Goal: Information Seeking & Learning: Learn about a topic

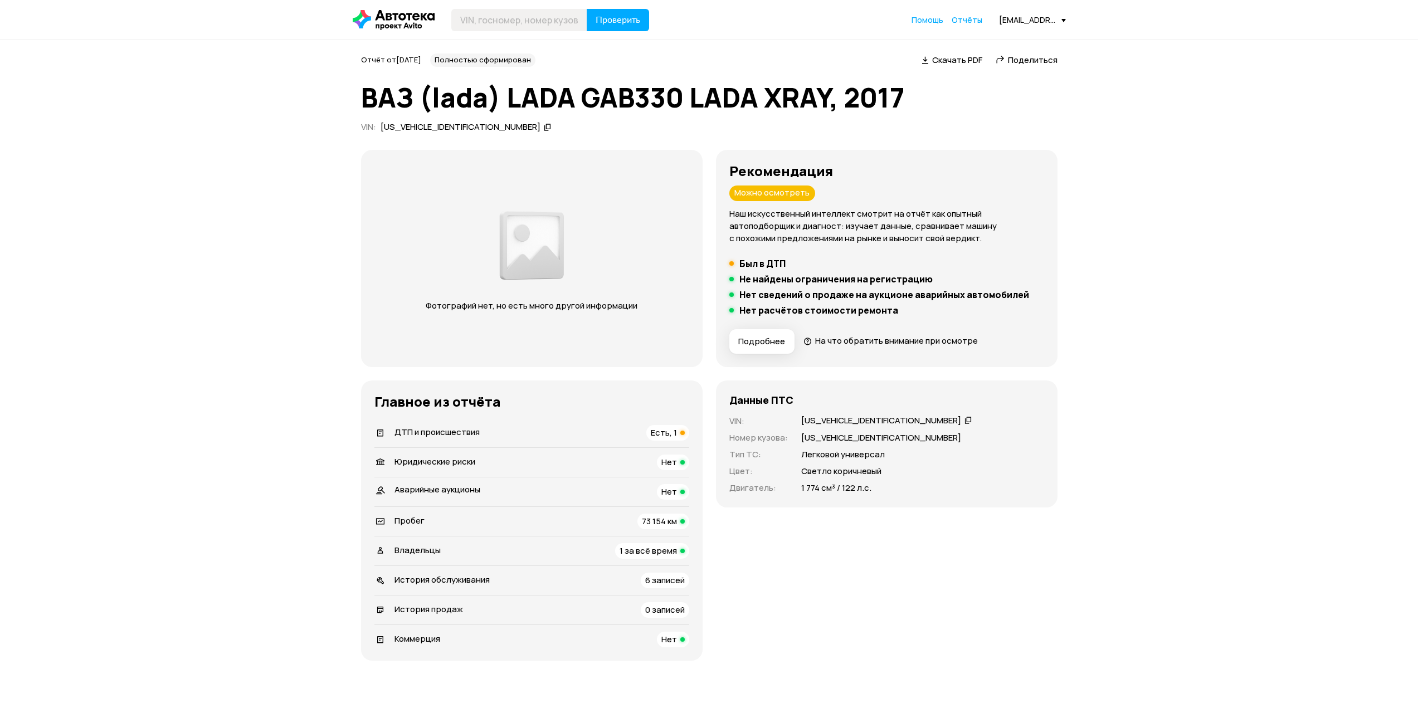
click at [674, 514] on div "73 154 км" at bounding box center [663, 522] width 52 height 16
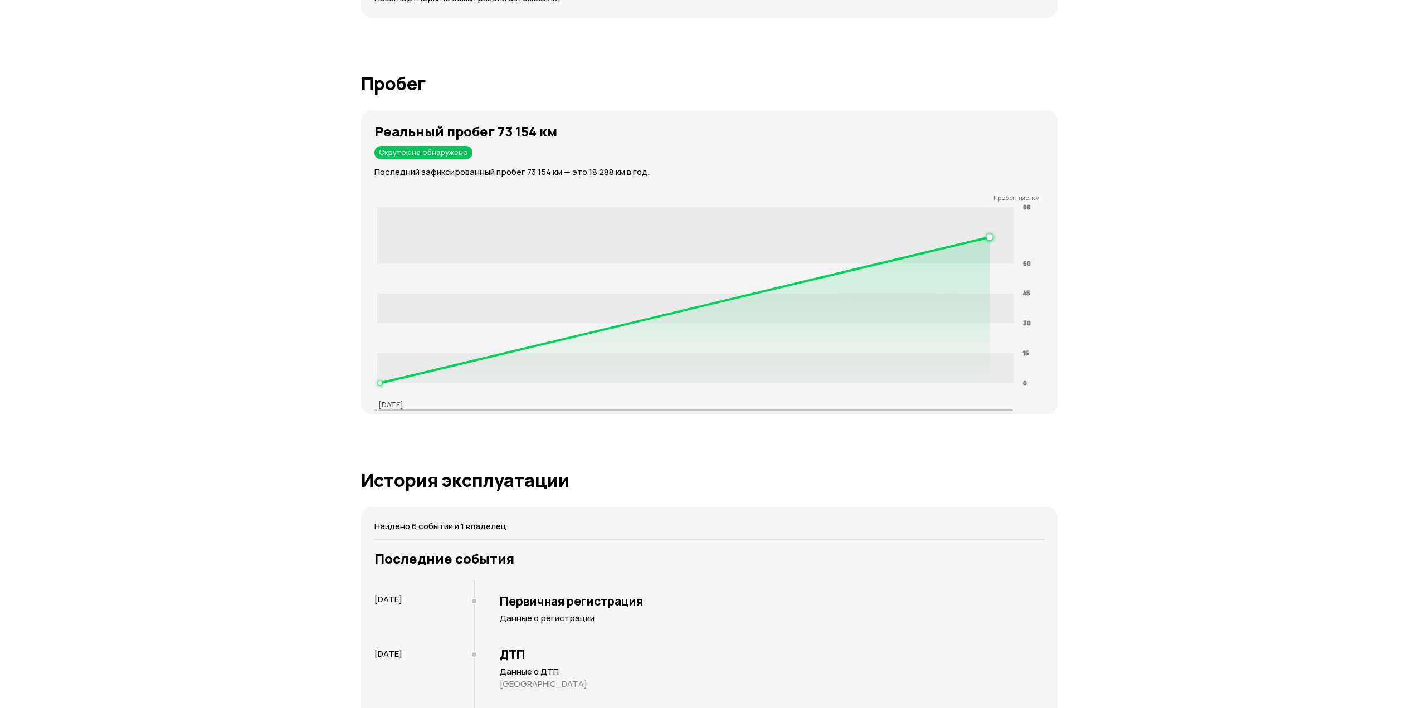
scroll to position [1783, 0]
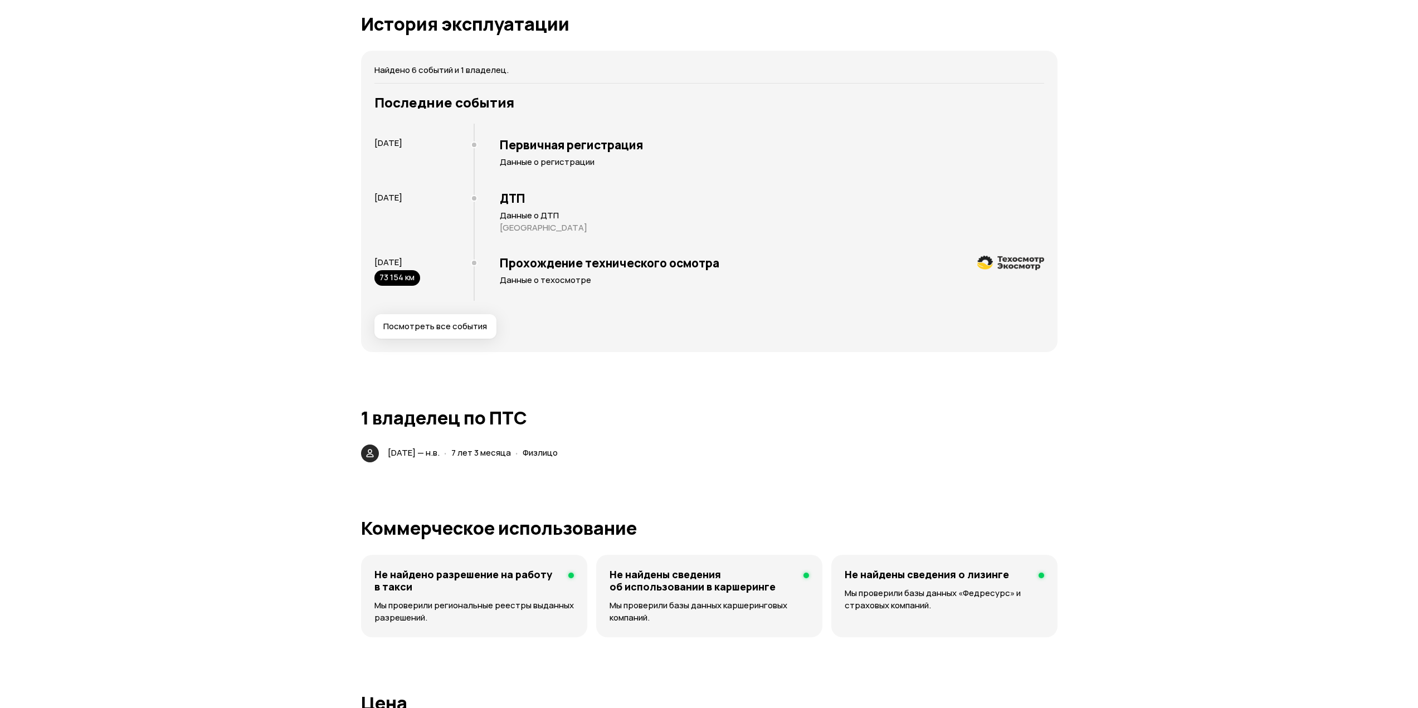
drag, startPoint x: 1158, startPoint y: 150, endPoint x: 1146, endPoint y: 165, distance: 19.4
click at [452, 331] on span "Посмотреть все события" at bounding box center [435, 325] width 104 height 11
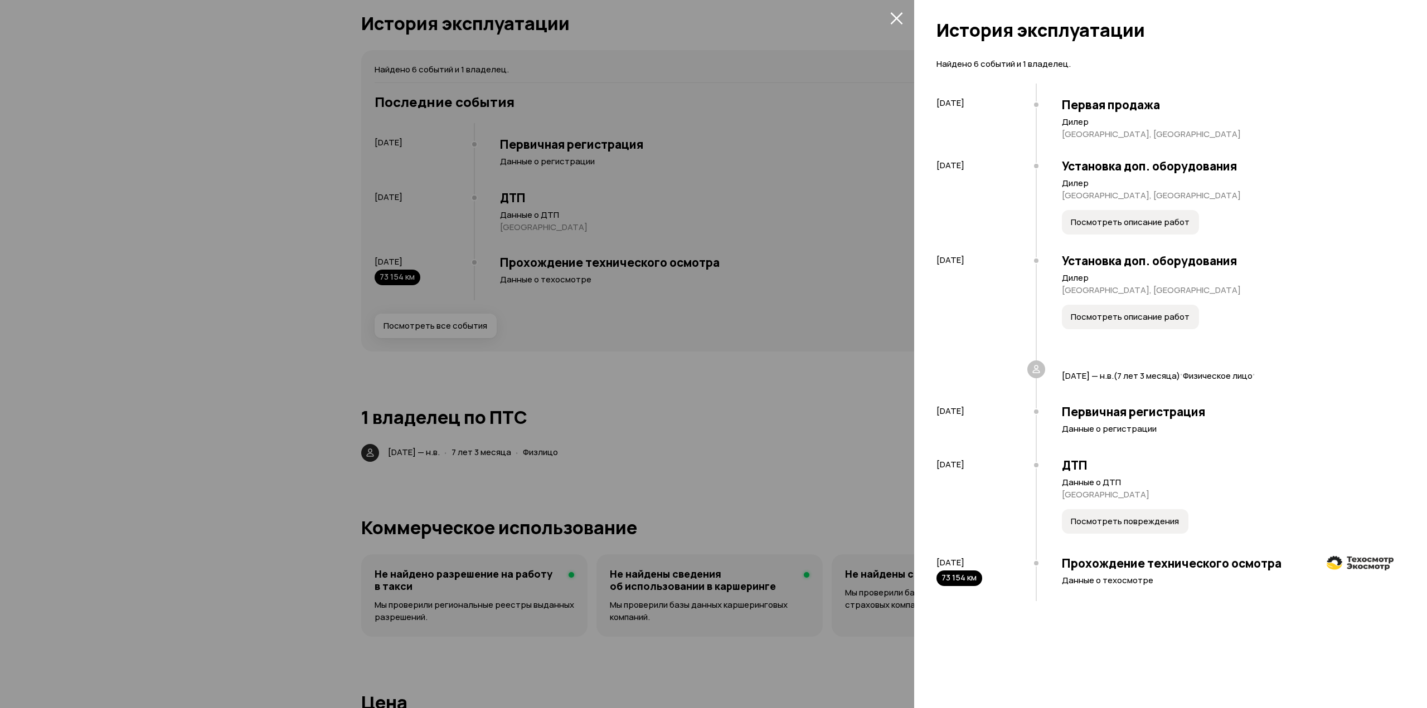
click at [1094, 214] on button "Посмотреть описание работ" at bounding box center [1130, 222] width 137 height 25
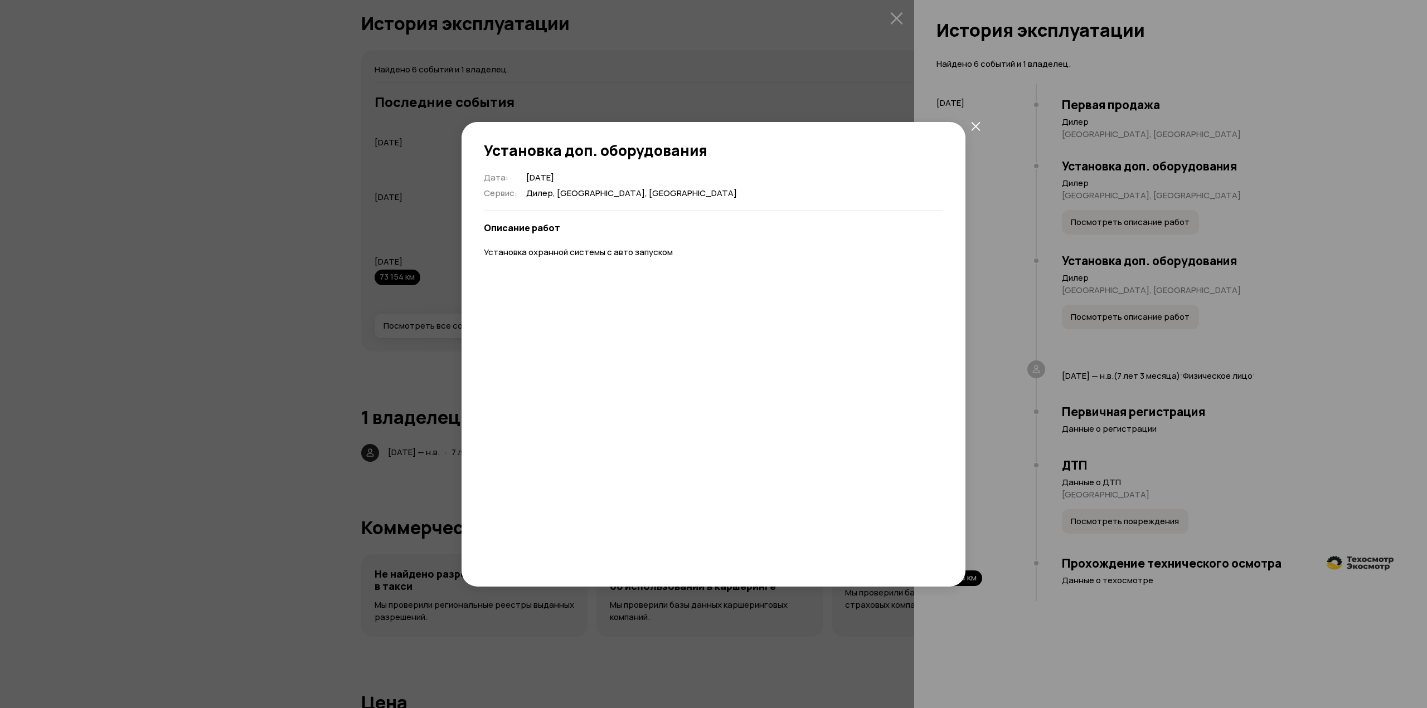
click at [1176, 161] on div "Установка доп. оборудования Дата : [DATE] Сервис : Дилер, [GEOGRAPHIC_DATA], [G…" at bounding box center [713, 354] width 1427 height 708
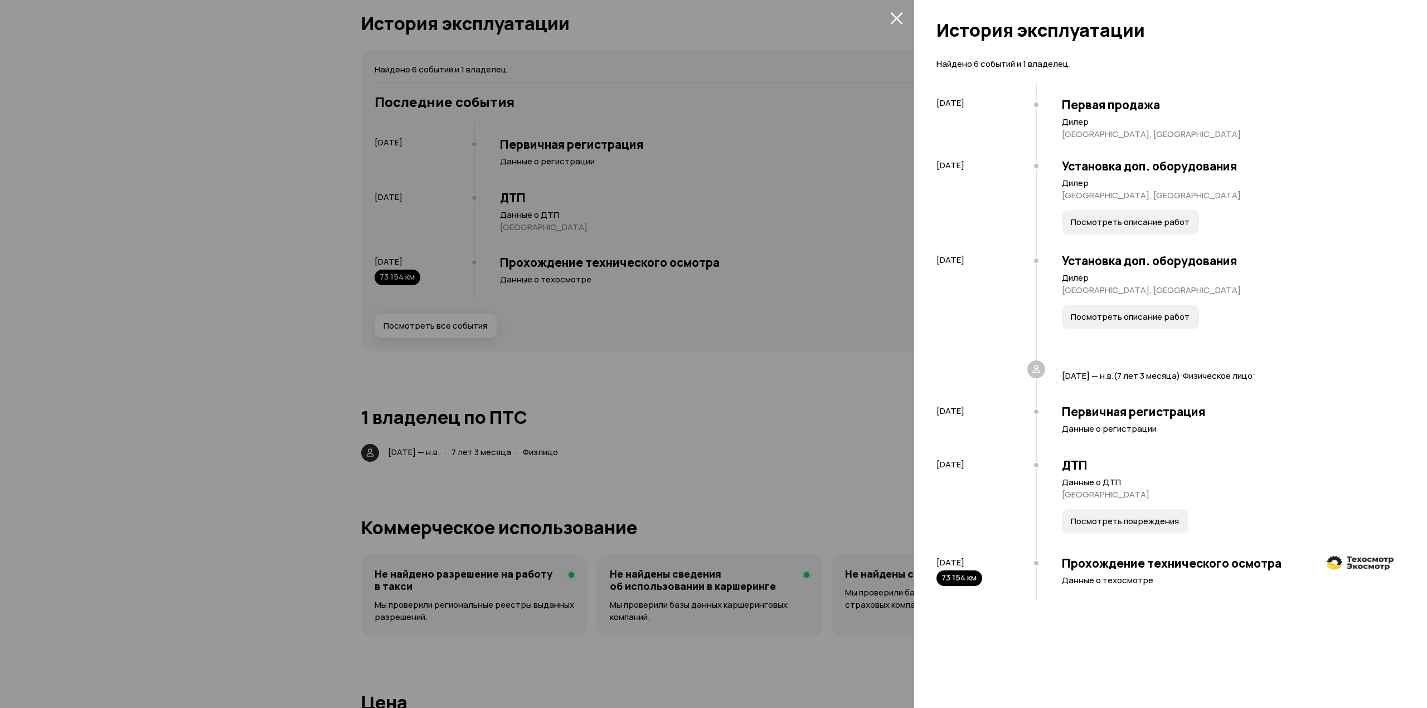
click at [1106, 317] on span "Посмотреть описание работ" at bounding box center [1129, 316] width 119 height 11
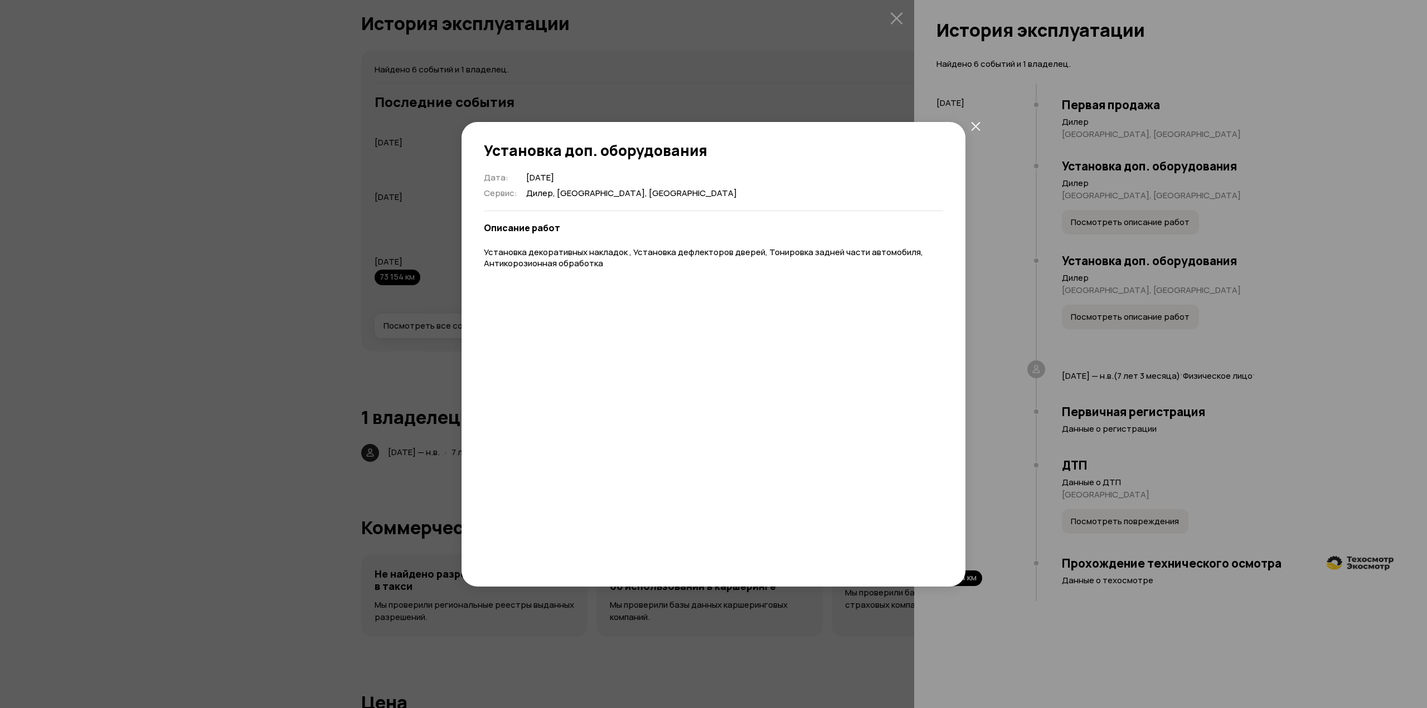
click at [1230, 248] on div "Установка доп. оборудования Дата : [DATE] Сервис : Дилер, [GEOGRAPHIC_DATA], [G…" at bounding box center [713, 354] width 1427 height 708
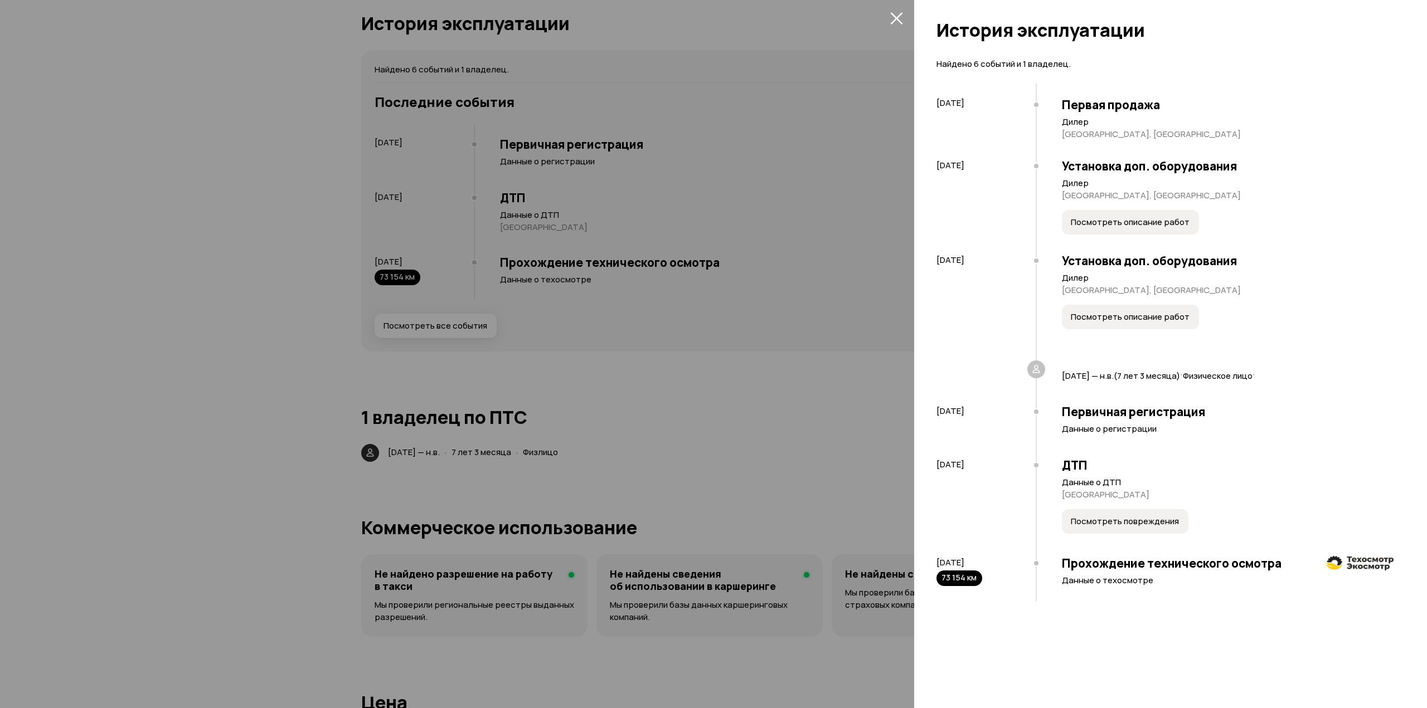
click at [1109, 528] on button "Посмотреть повреждения" at bounding box center [1125, 521] width 126 height 25
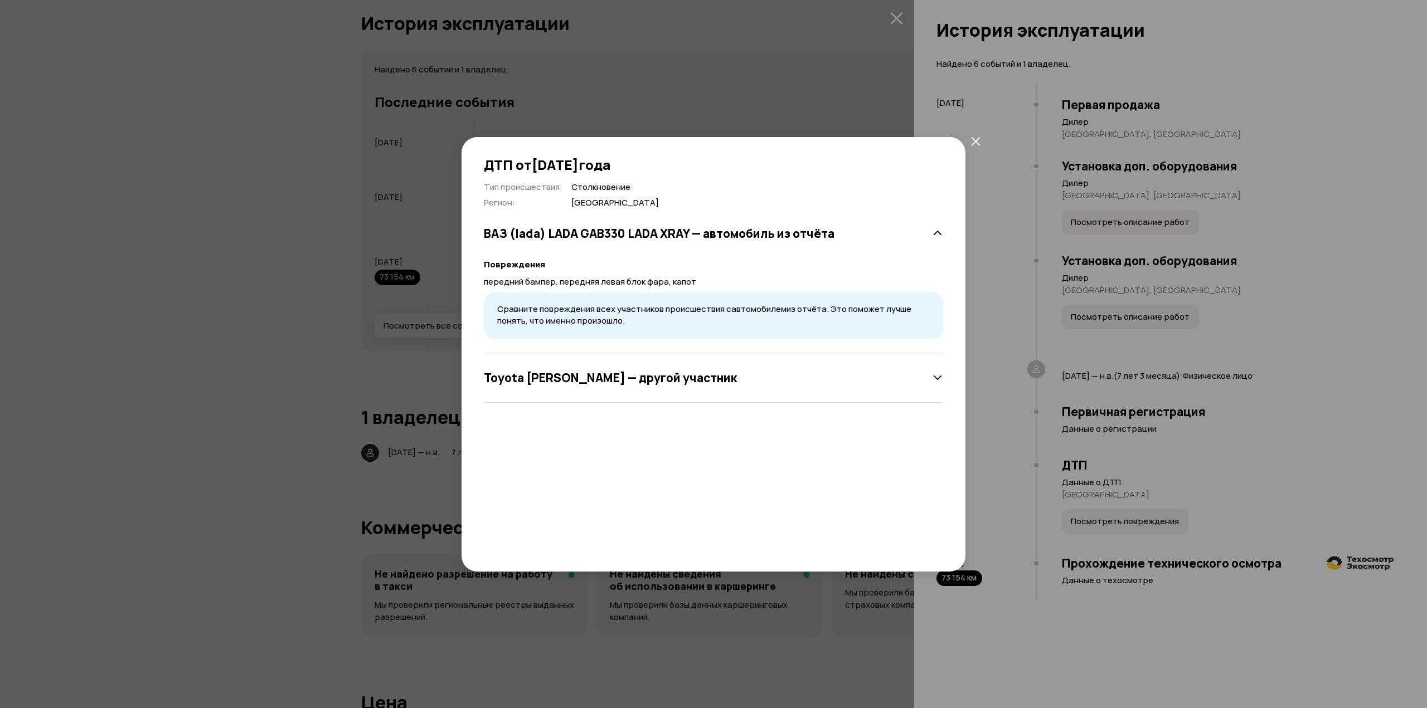
click at [716, 383] on div "Toyota [PERSON_NAME] — другой участник" at bounding box center [713, 378] width 459 height 22
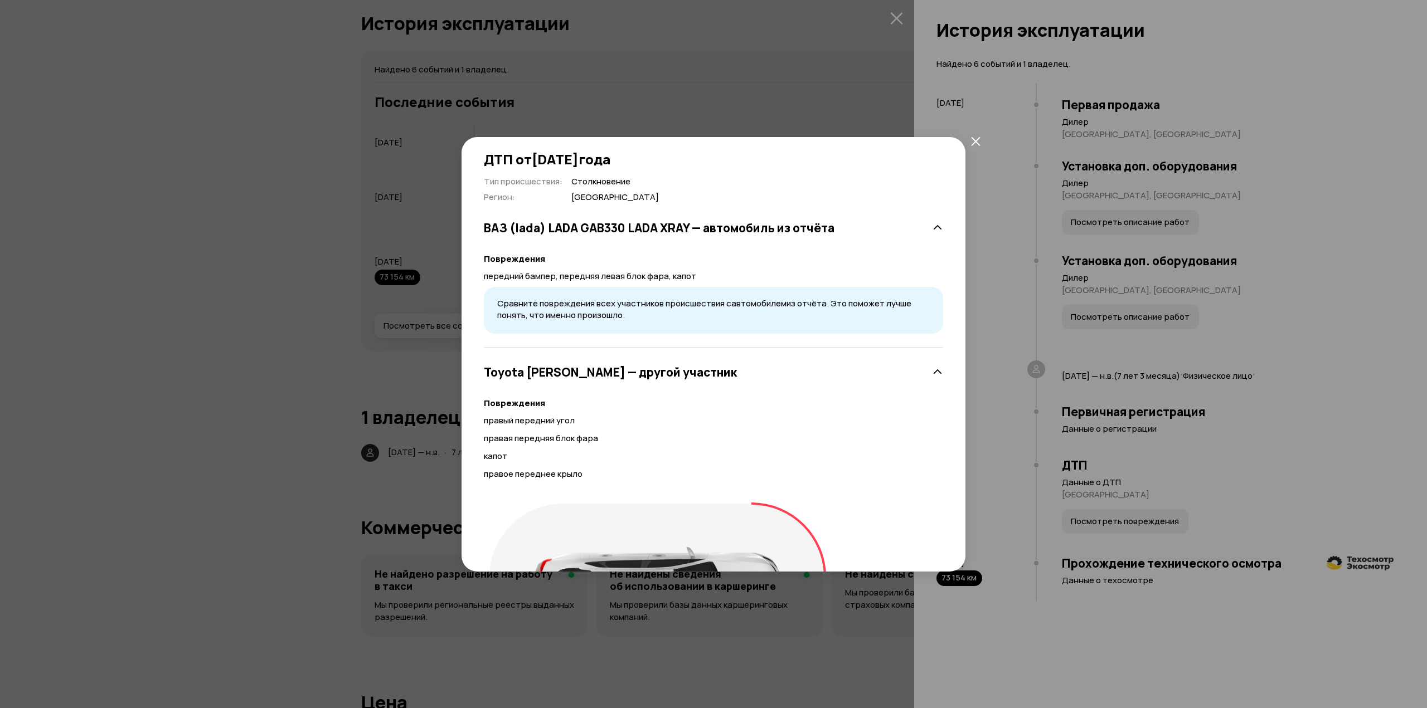
scroll to position [0, 0]
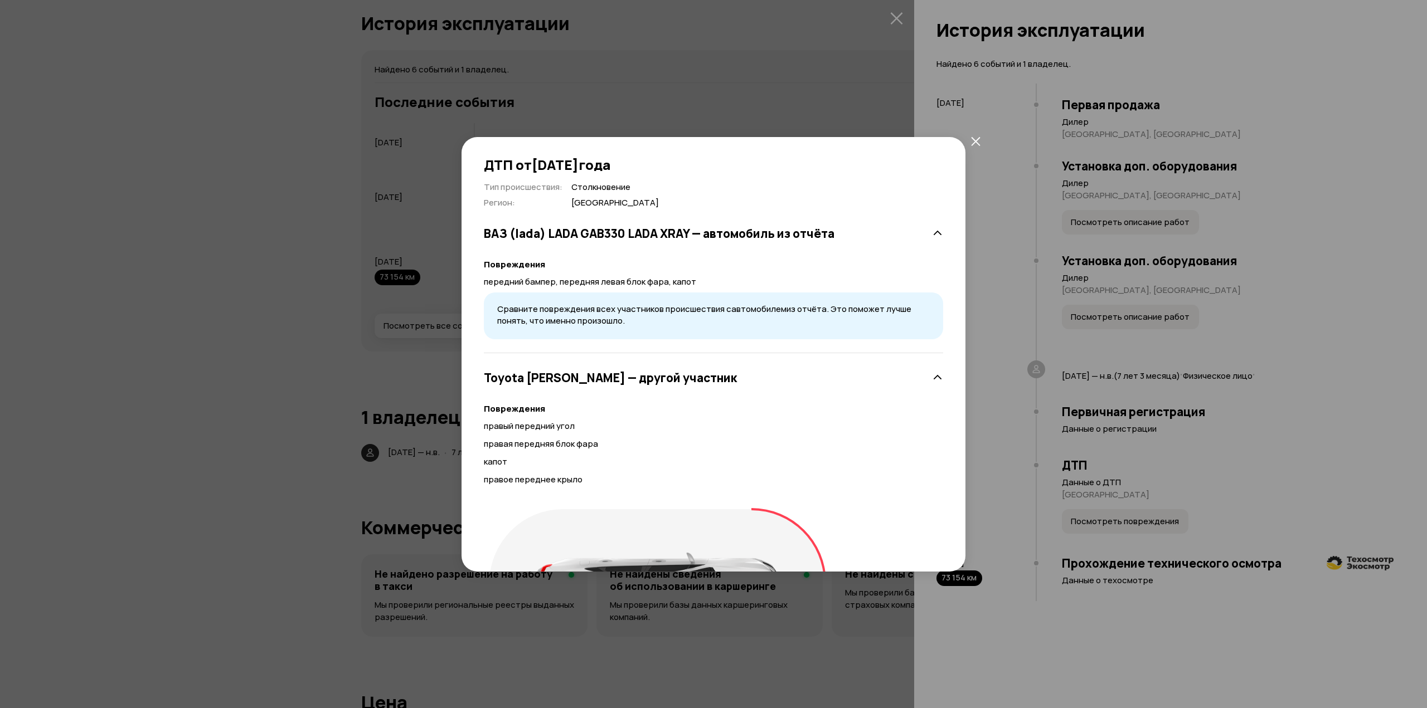
drag, startPoint x: 785, startPoint y: 288, endPoint x: 790, endPoint y: 233, distance: 54.8
click at [797, 231] on h3 "ВАЗ (lada) LADA GAB330 LADA XRAY — автомобиль из отчёта" at bounding box center [659, 233] width 350 height 14
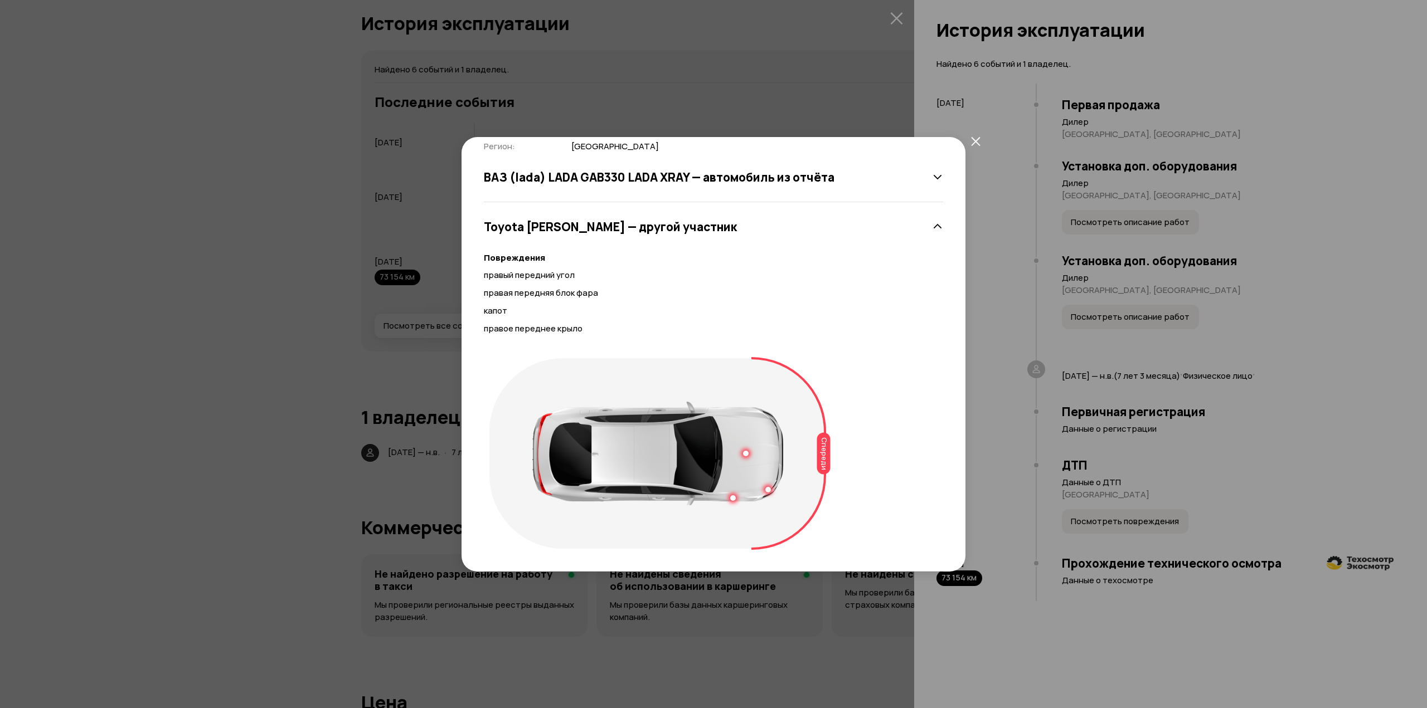
drag, startPoint x: 744, startPoint y: 225, endPoint x: 765, endPoint y: 205, distance: 28.8
click at [773, 188] on div "ВАЗ (lada) LADA GAB330 LADA XRAY — автомобиль из отчёта" at bounding box center [713, 178] width 459 height 22
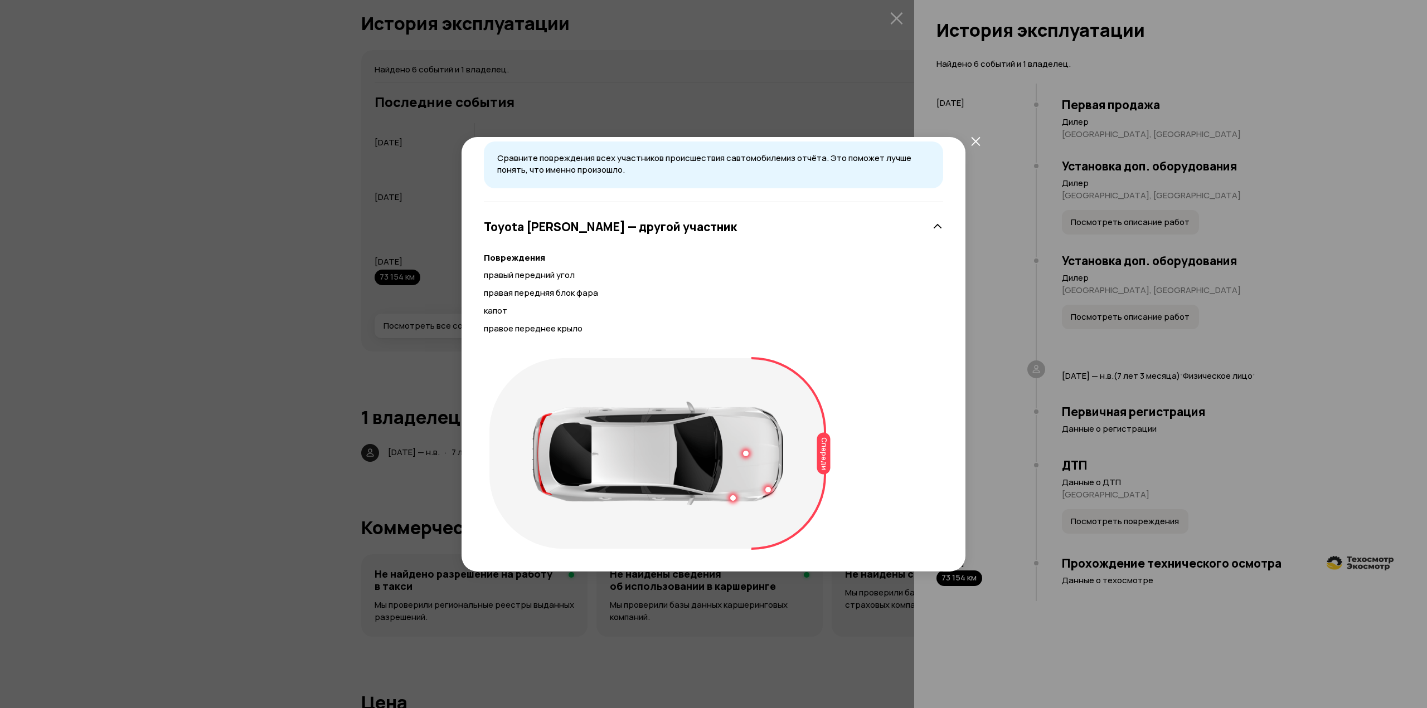
drag, startPoint x: 756, startPoint y: 249, endPoint x: 756, endPoint y: 272, distance: 22.9
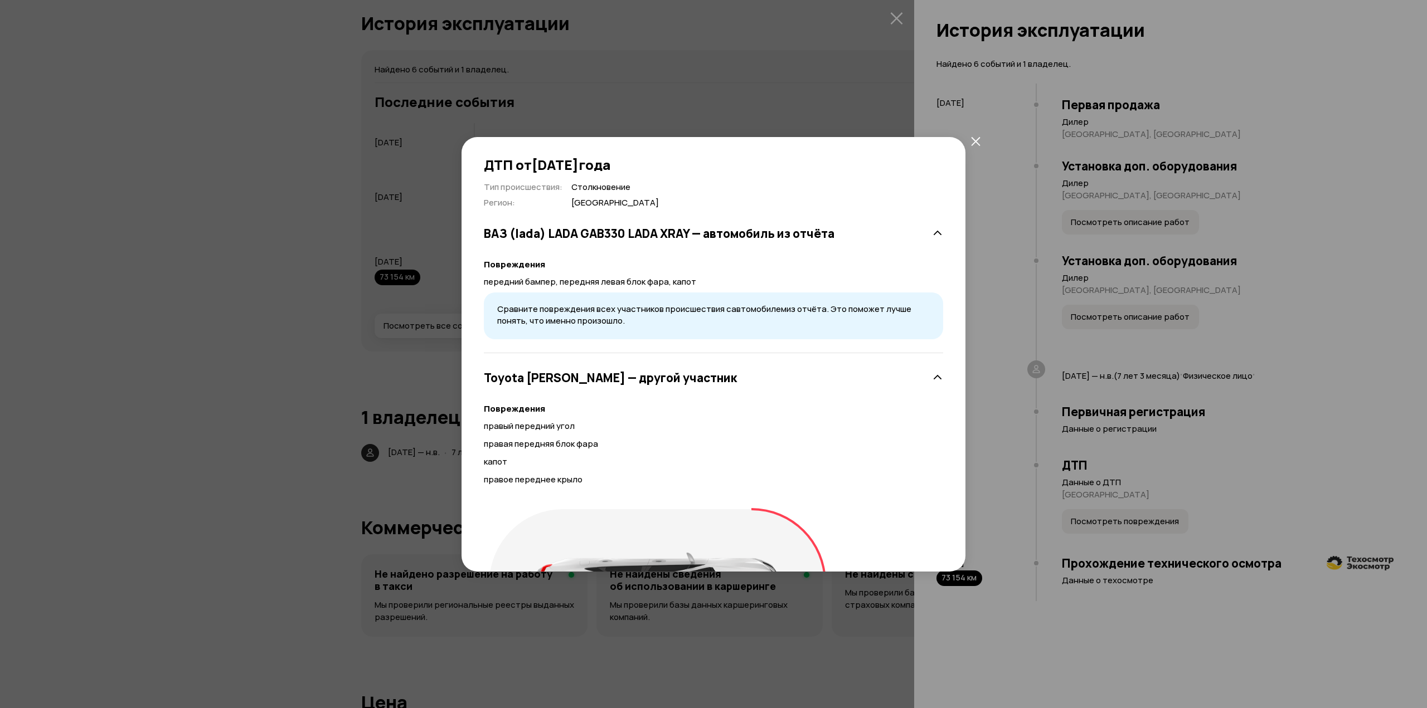
drag, startPoint x: 794, startPoint y: 261, endPoint x: 802, endPoint y: 213, distance: 48.1
click at [776, 238] on h3 "ВАЗ (lada) LADA GAB330 LADA XRAY — автомобиль из отчёта" at bounding box center [659, 233] width 350 height 14
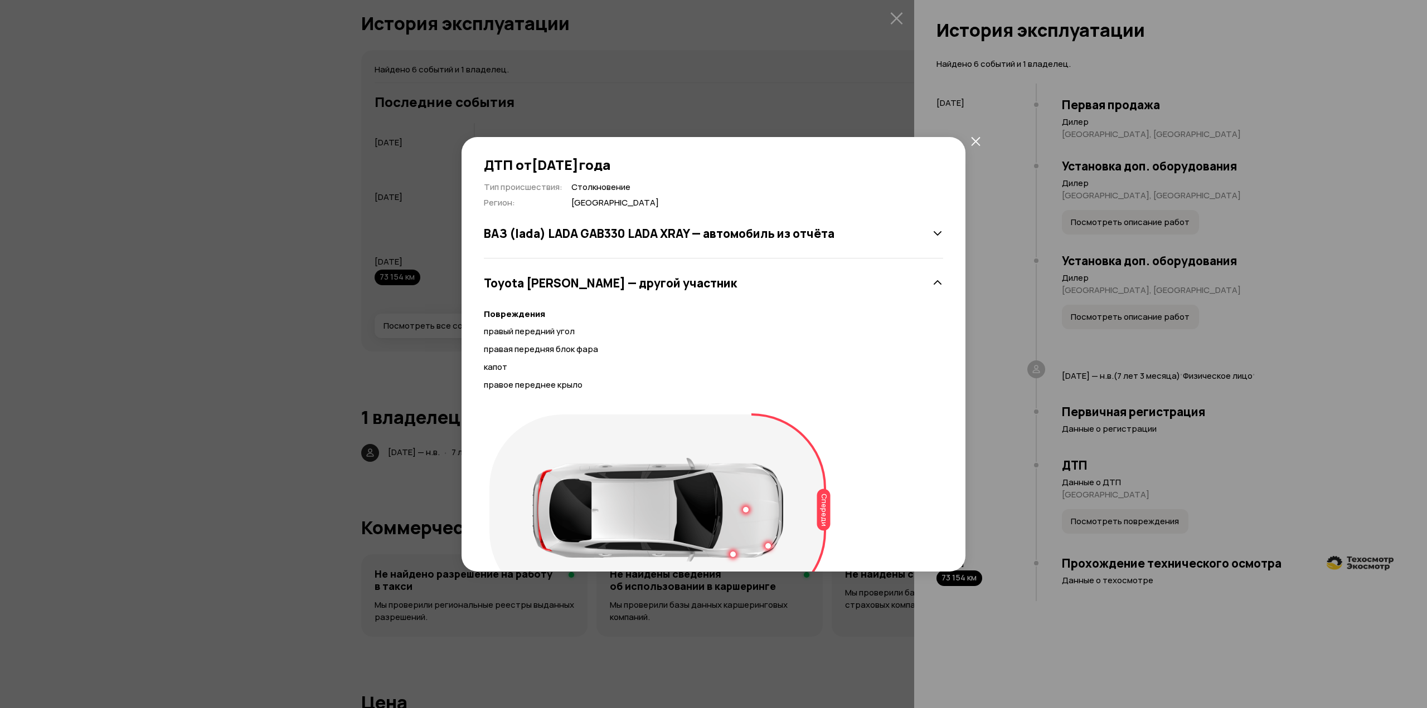
click at [776, 238] on h3 "ВАЗ (lada) LADA GAB330 LADA XRAY — автомобиль из отчёта" at bounding box center [659, 233] width 350 height 14
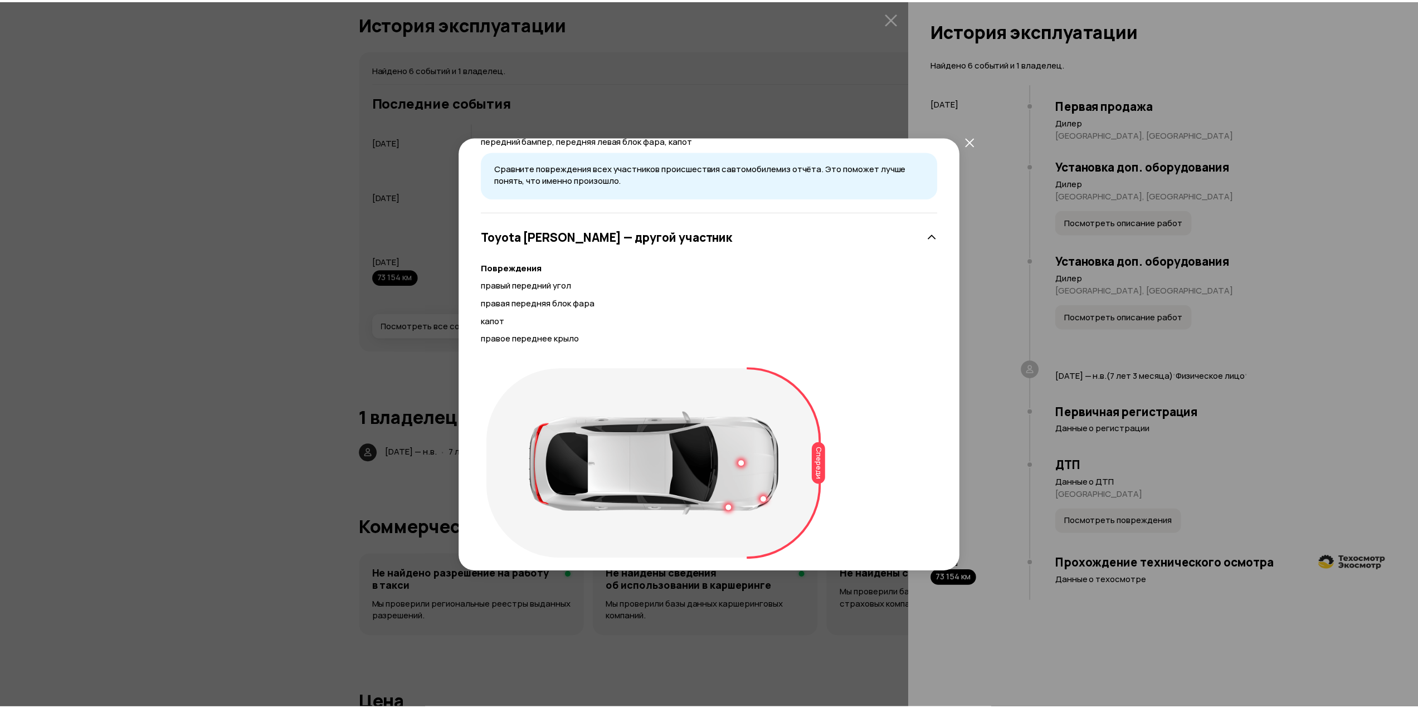
scroll to position [151, 0]
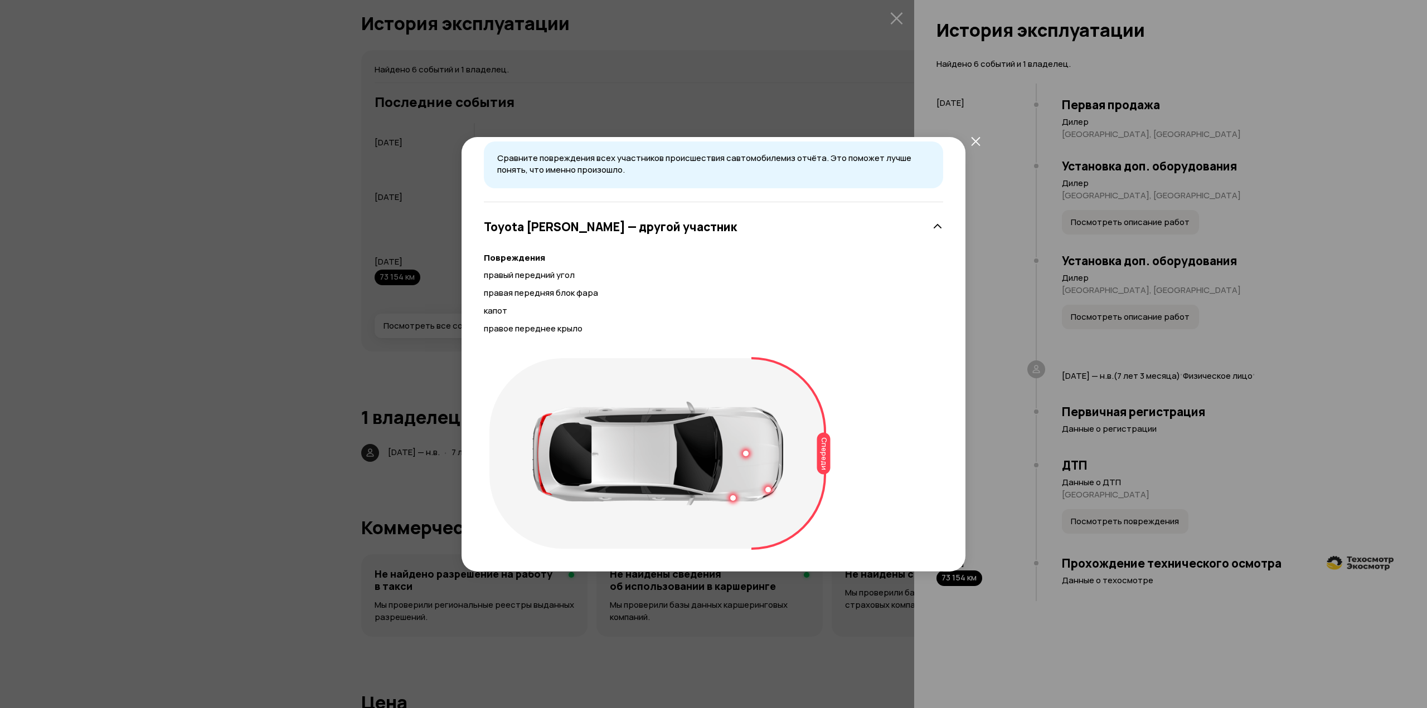
drag, startPoint x: 777, startPoint y: 204, endPoint x: 772, endPoint y: 222, distance: 19.1
click at [1110, 282] on div "ДТП от [DATE] Тип происшествия : Столкновение Регион : Краснодарский край ВАЗ (…" at bounding box center [713, 354] width 1427 height 708
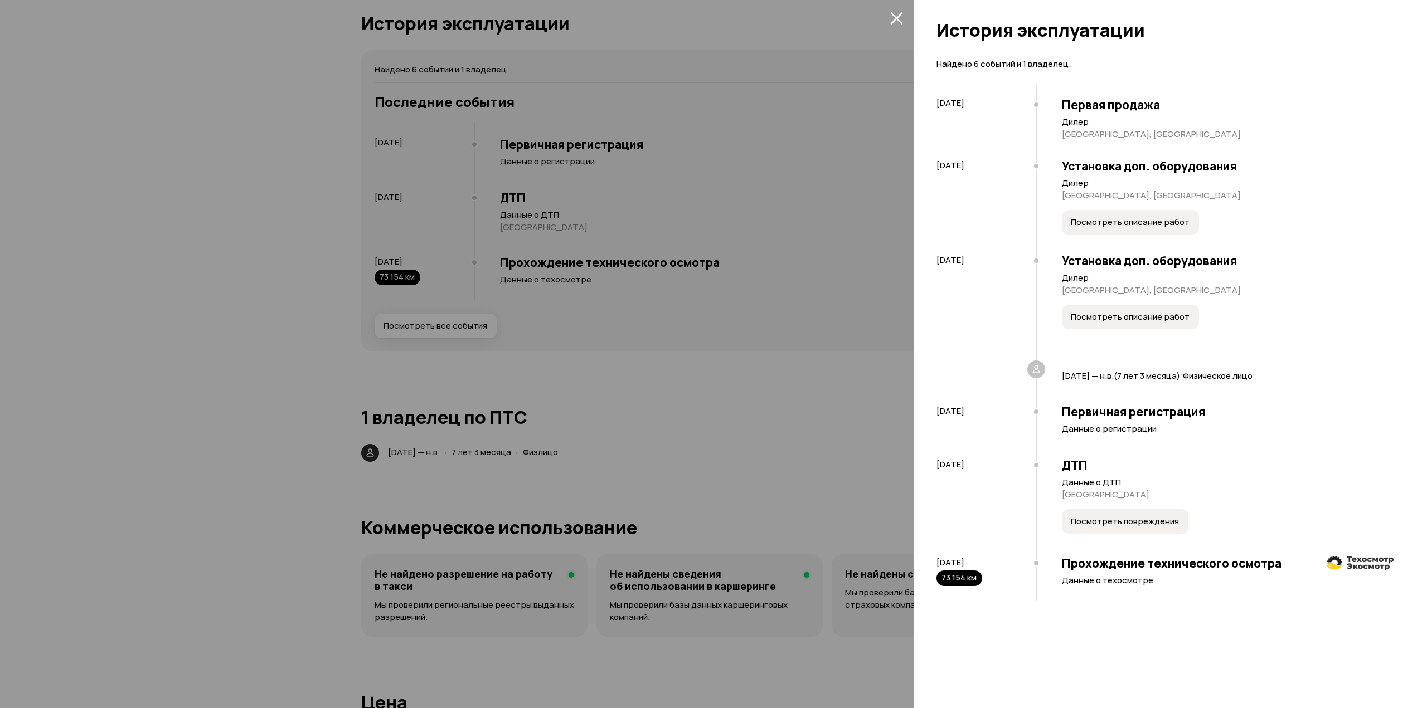
click at [735, 376] on div at bounding box center [713, 354] width 1427 height 708
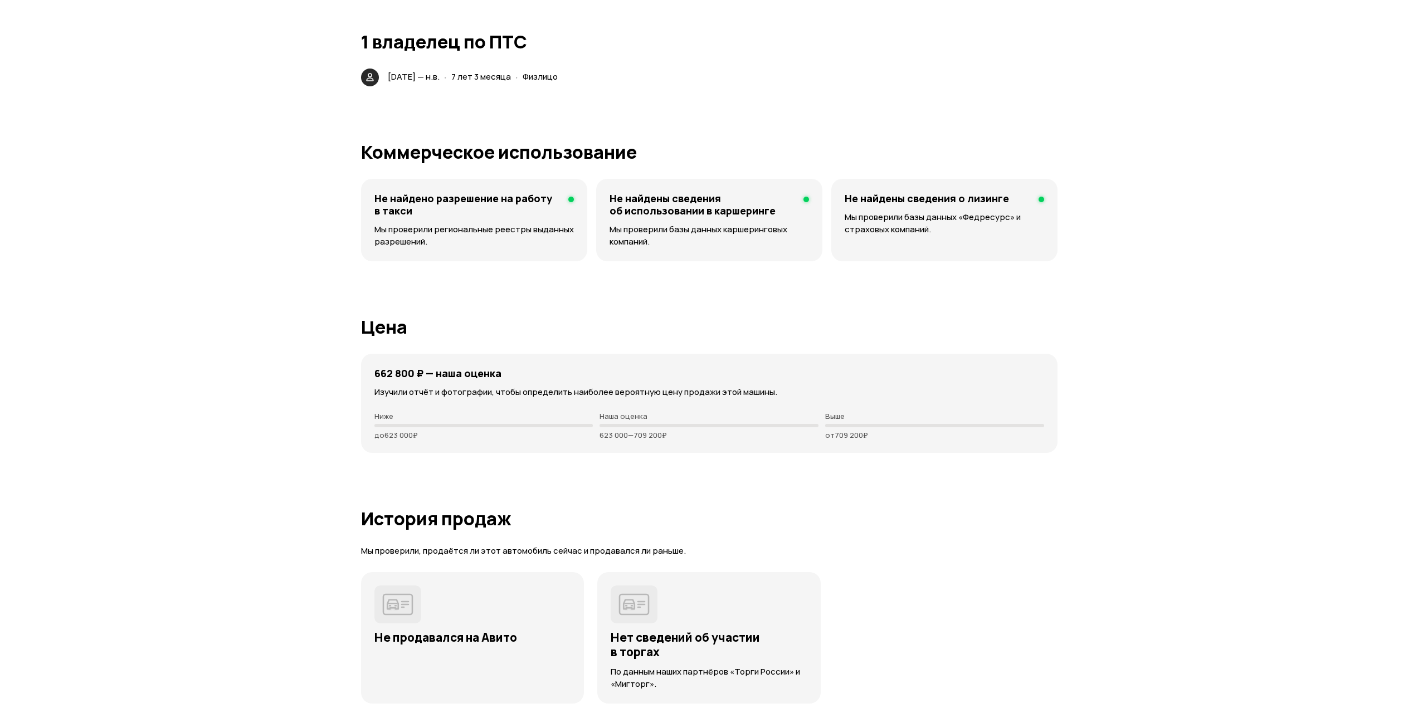
drag, startPoint x: 743, startPoint y: 330, endPoint x: 729, endPoint y: 396, distance: 67.6
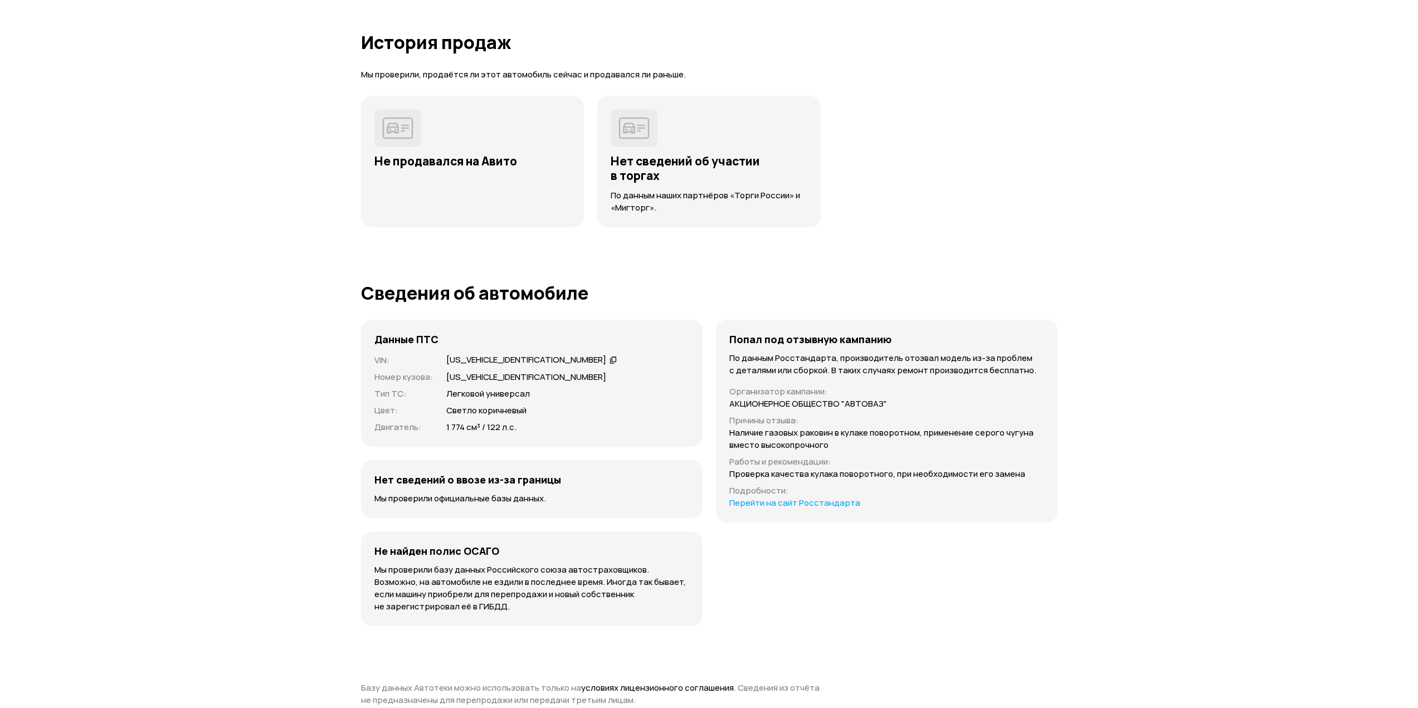
drag, startPoint x: 1136, startPoint y: 263, endPoint x: 1120, endPoint y: 349, distance: 87.8
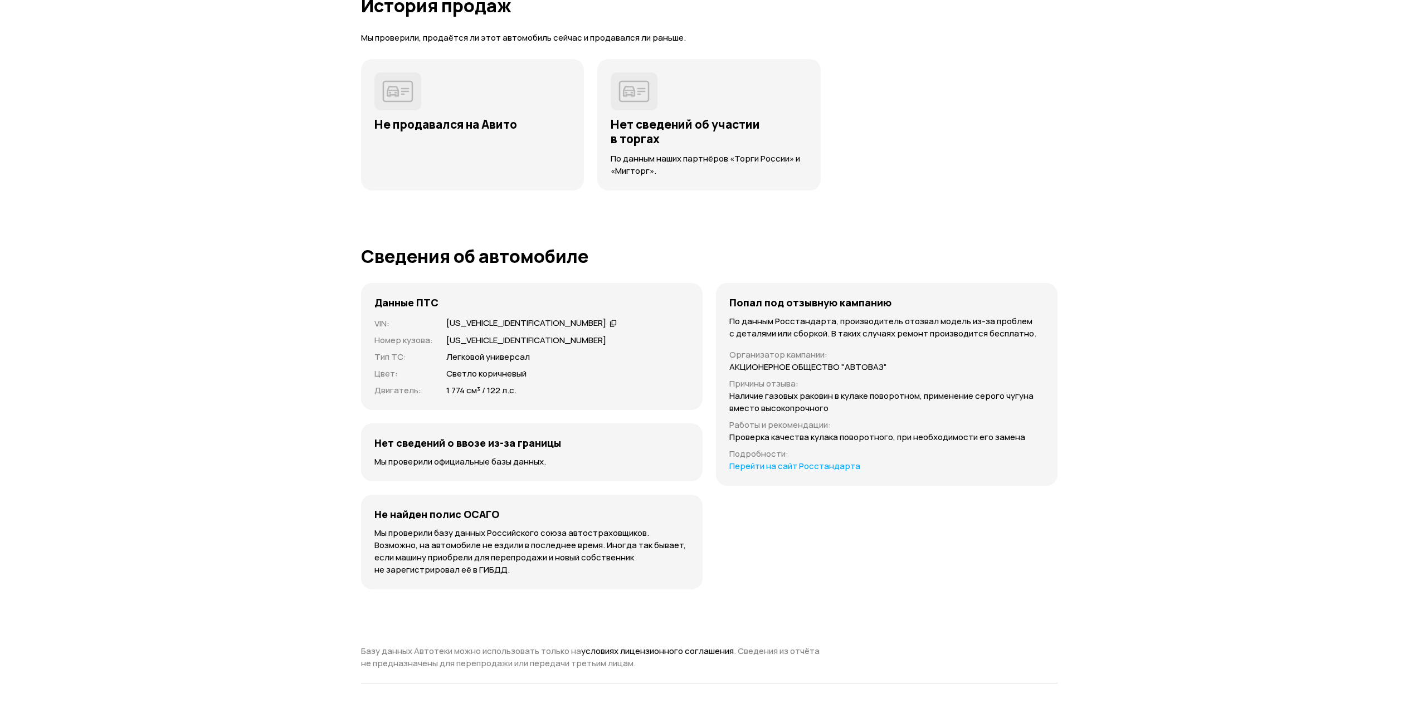
click at [610, 323] on icon at bounding box center [614, 323] width 8 height 11
click at [826, 471] on link "Перейти на сайт Росстандарта" at bounding box center [794, 466] width 131 height 12
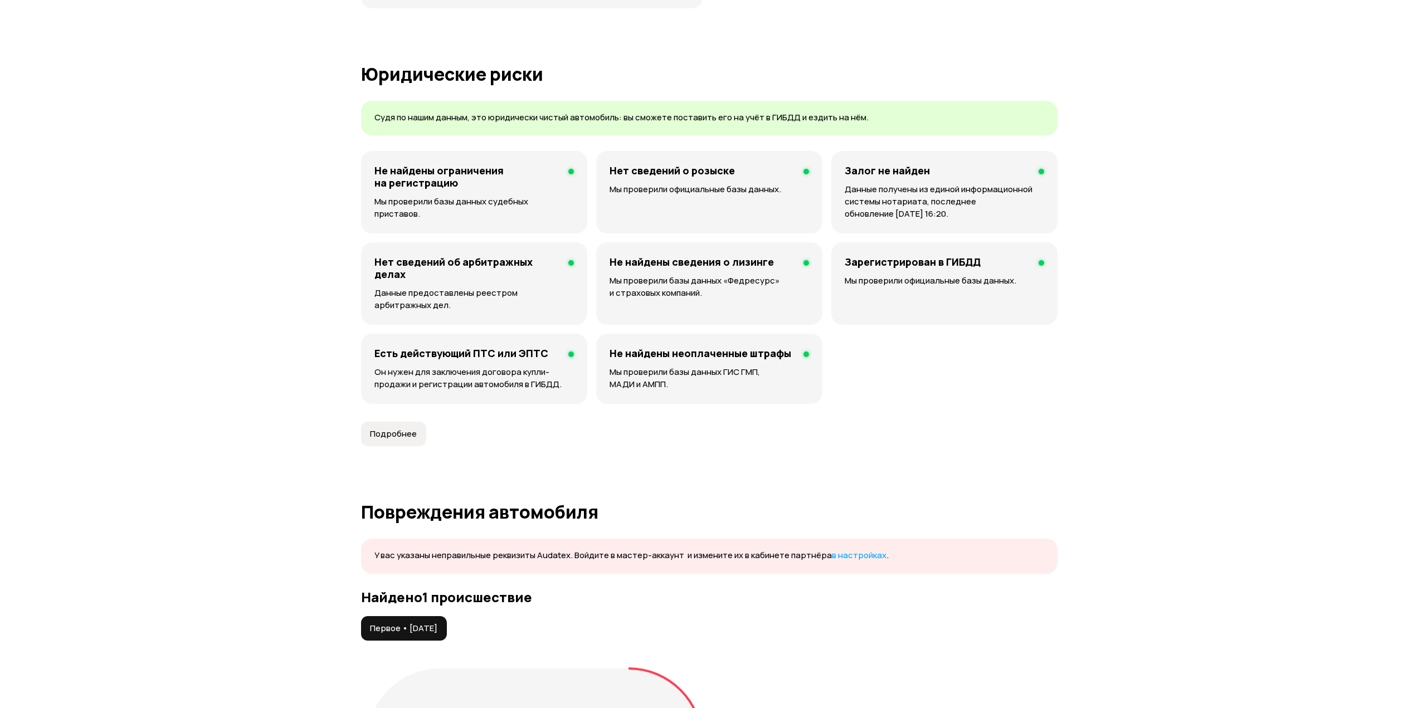
scroll to position [0, 0]
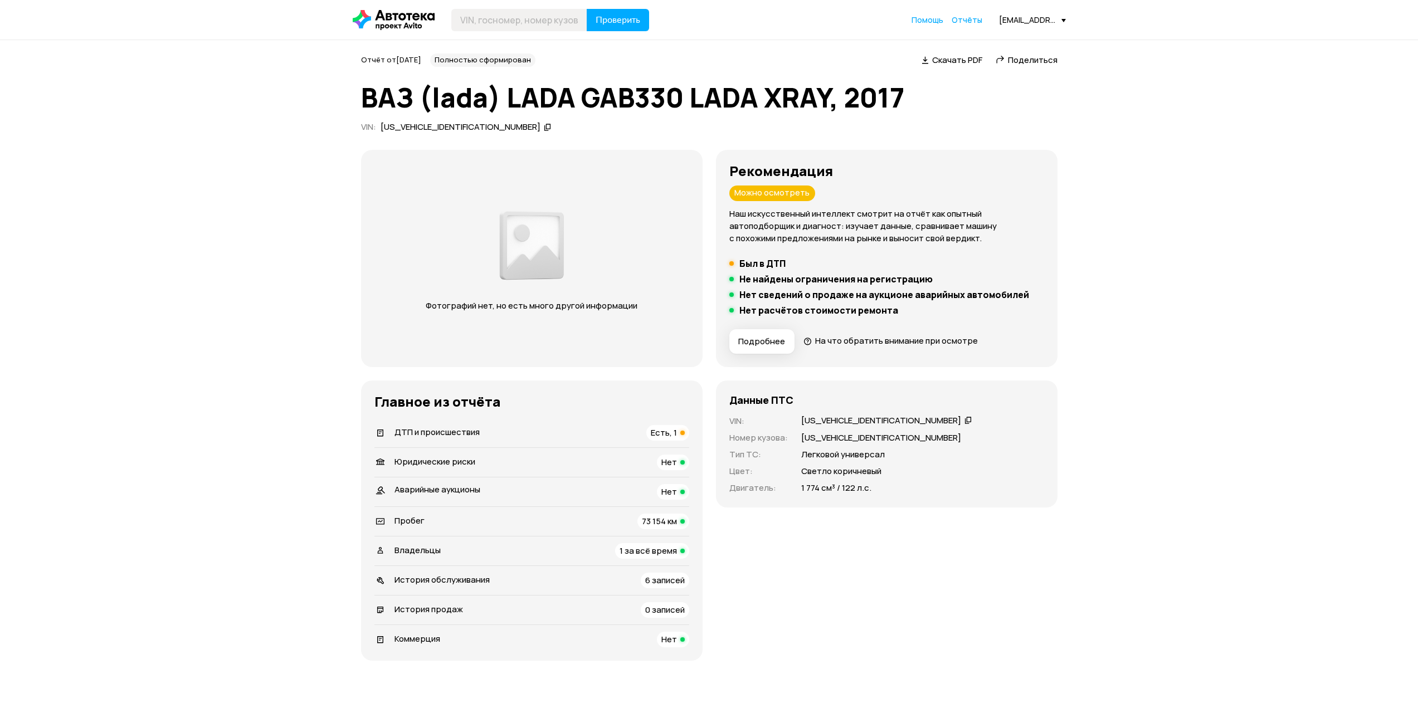
drag, startPoint x: 296, startPoint y: 196, endPoint x: 314, endPoint y: 15, distance: 181.9
